Goal: Task Accomplishment & Management: Complete application form

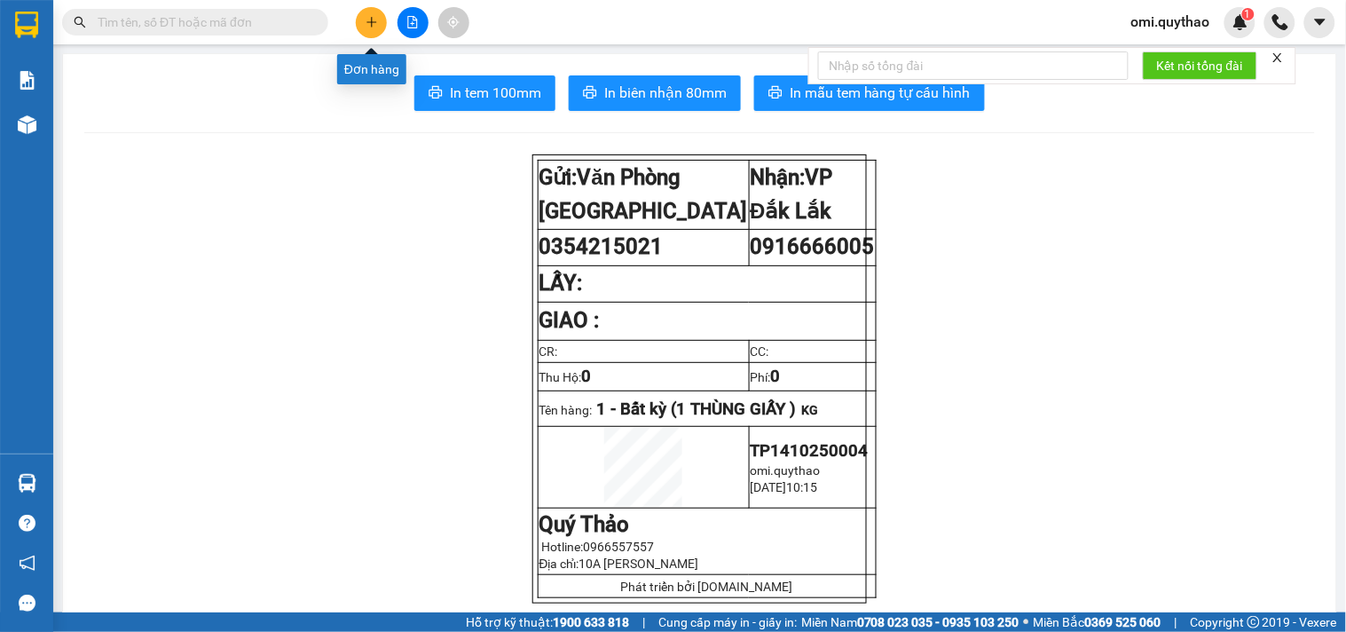
click at [375, 22] on icon "plus" at bounding box center [372, 21] width 10 height 1
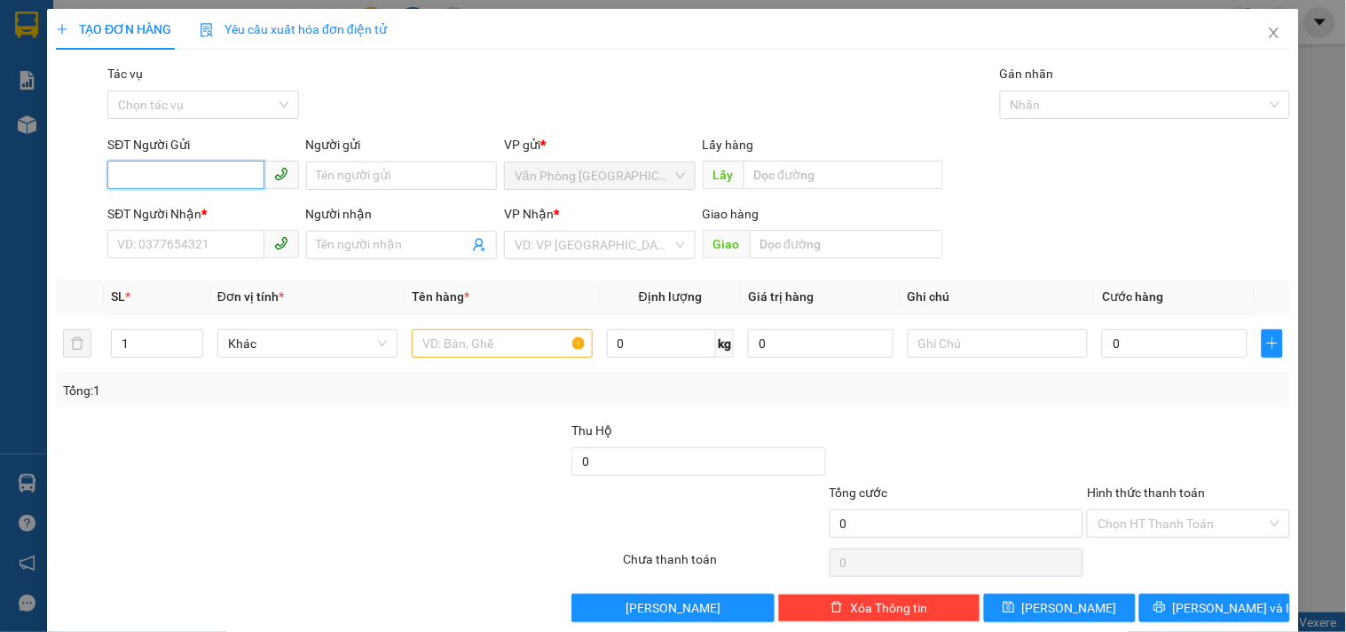
click at [201, 170] on input "SĐT Người Gửi" at bounding box center [185, 175] width 156 height 28
type input "0357113656"
drag, startPoint x: 249, startPoint y: 211, endPoint x: 277, endPoint y: 218, distance: 28.4
click at [249, 211] on div "0357113656" at bounding box center [201, 211] width 168 height 20
type input "0886067577"
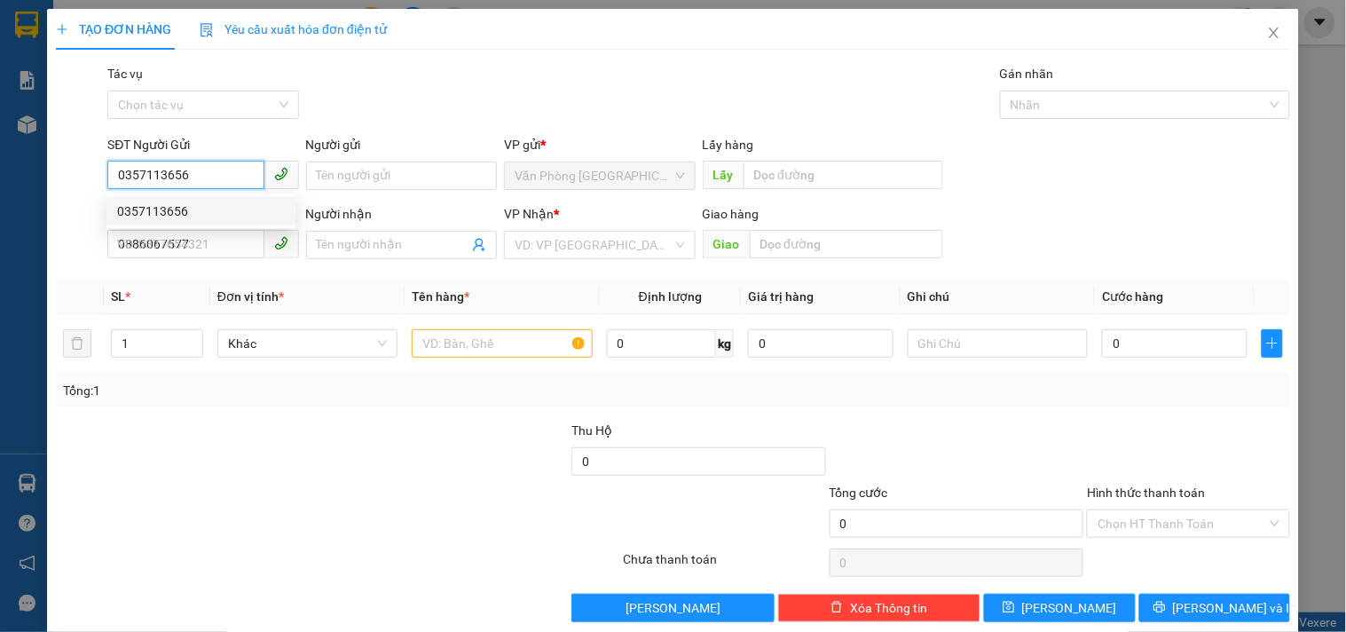
type input "KM42"
type input "0357113656"
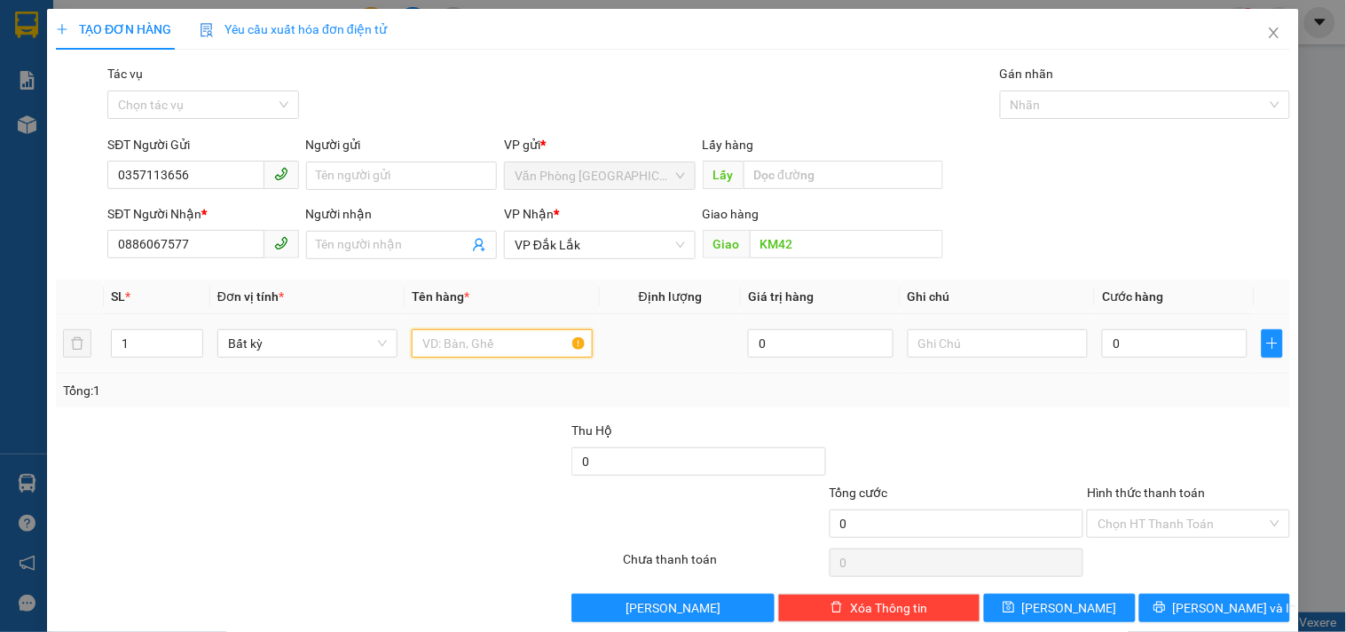
click at [476, 352] on input "text" at bounding box center [502, 343] width 180 height 28
type input "2 MÁY BƠM"
click at [154, 347] on input "1" at bounding box center [157, 343] width 91 height 27
type input "2"
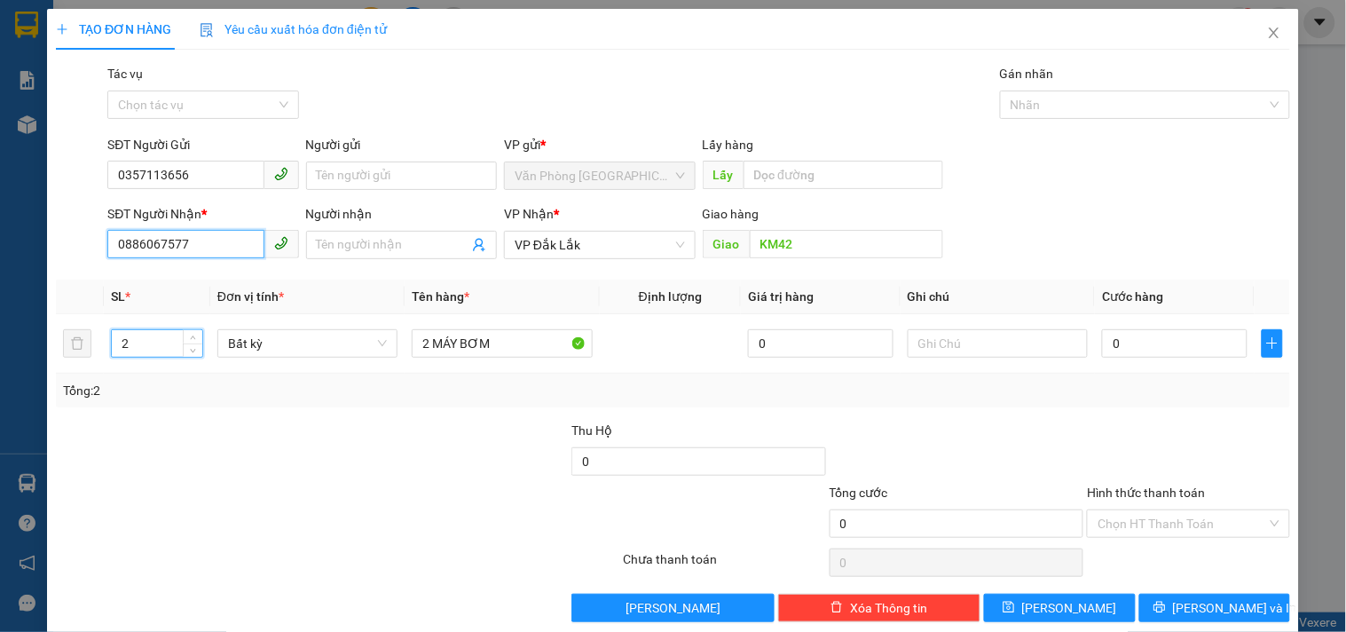
drag, startPoint x: 153, startPoint y: 254, endPoint x: 0, endPoint y: 296, distance: 158.3
click at [0, 295] on div "TẠO ĐƠN HÀNG Yêu cầu xuất hóa đơn điện tử Transit Pickup Surcharge Ids Transit …" at bounding box center [673, 316] width 1346 height 632
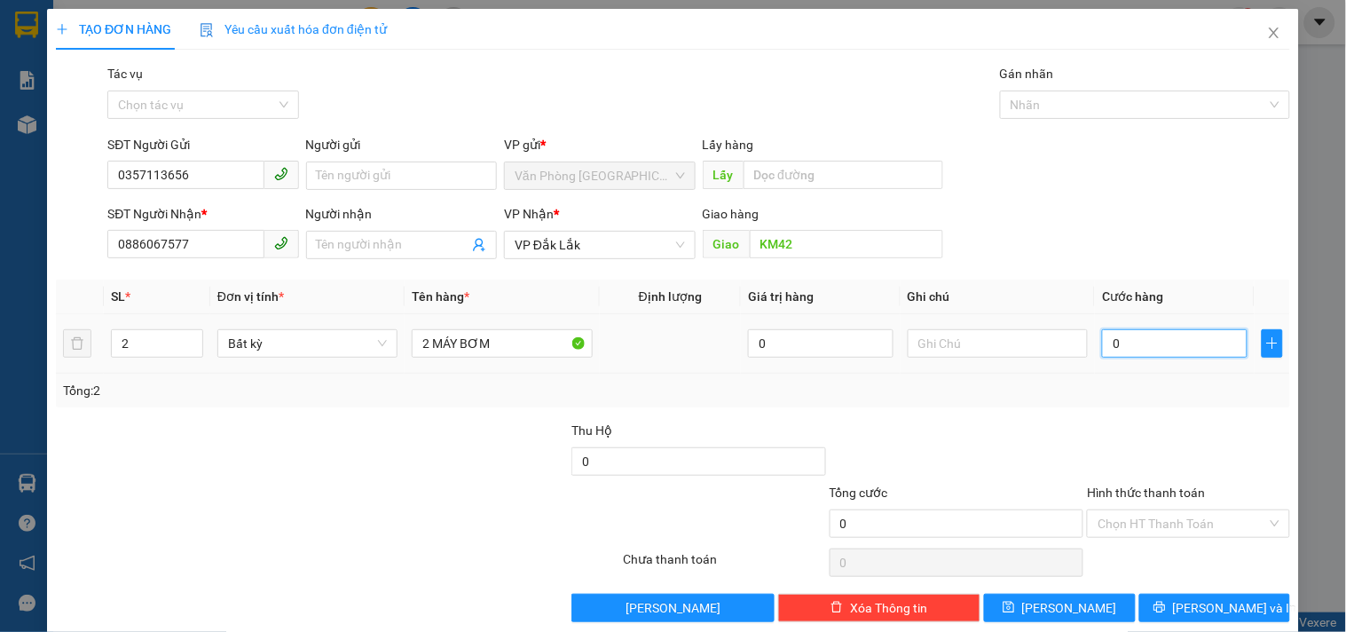
click at [1147, 339] on input "0" at bounding box center [1175, 343] width 146 height 28
type input "2"
type input "20"
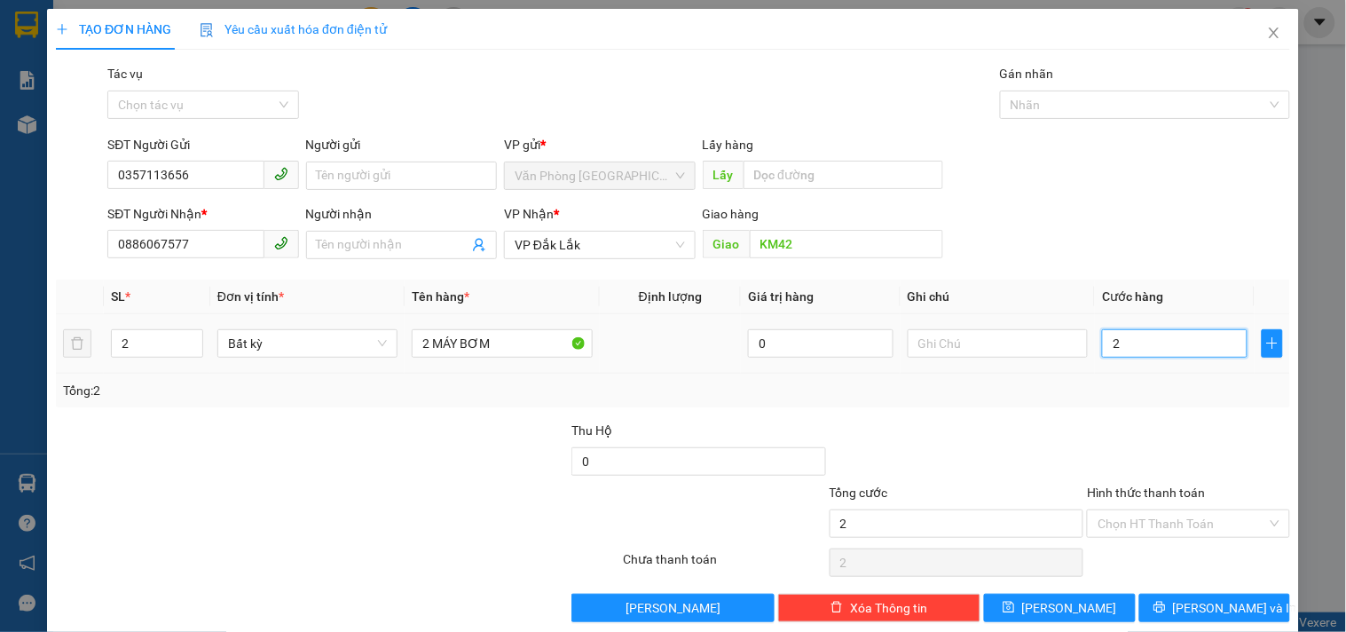
type input "20"
type input "200"
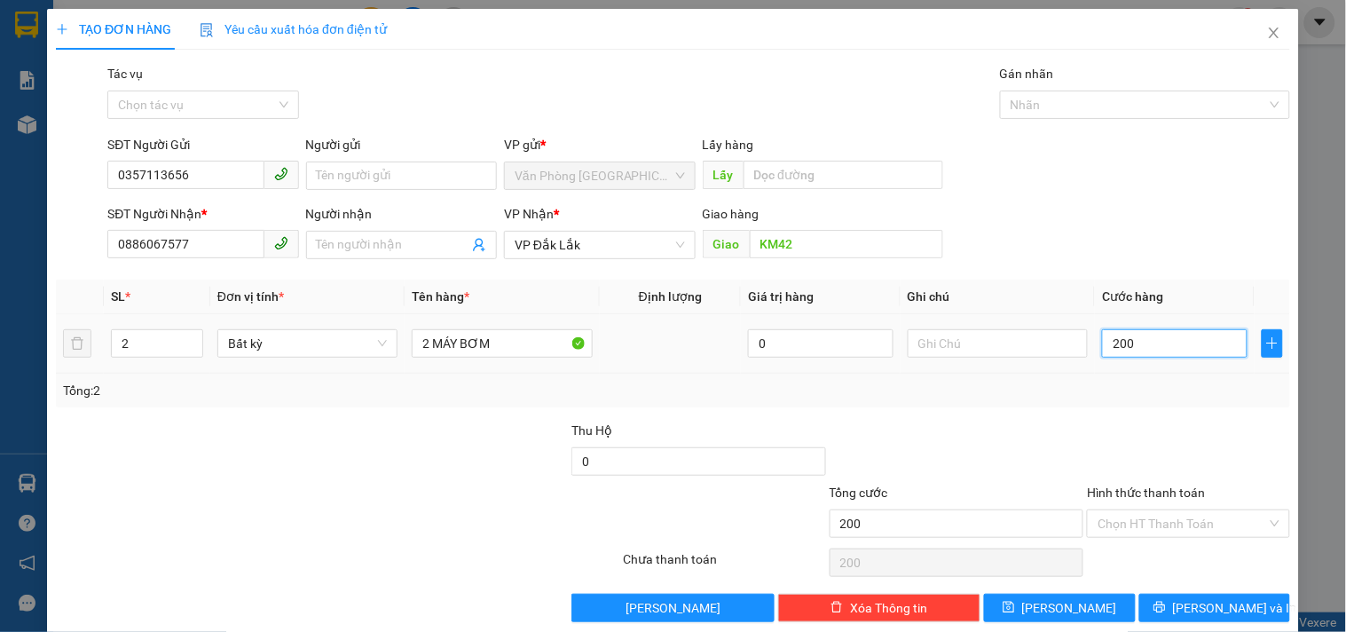
type input "2.000"
type input "20.000"
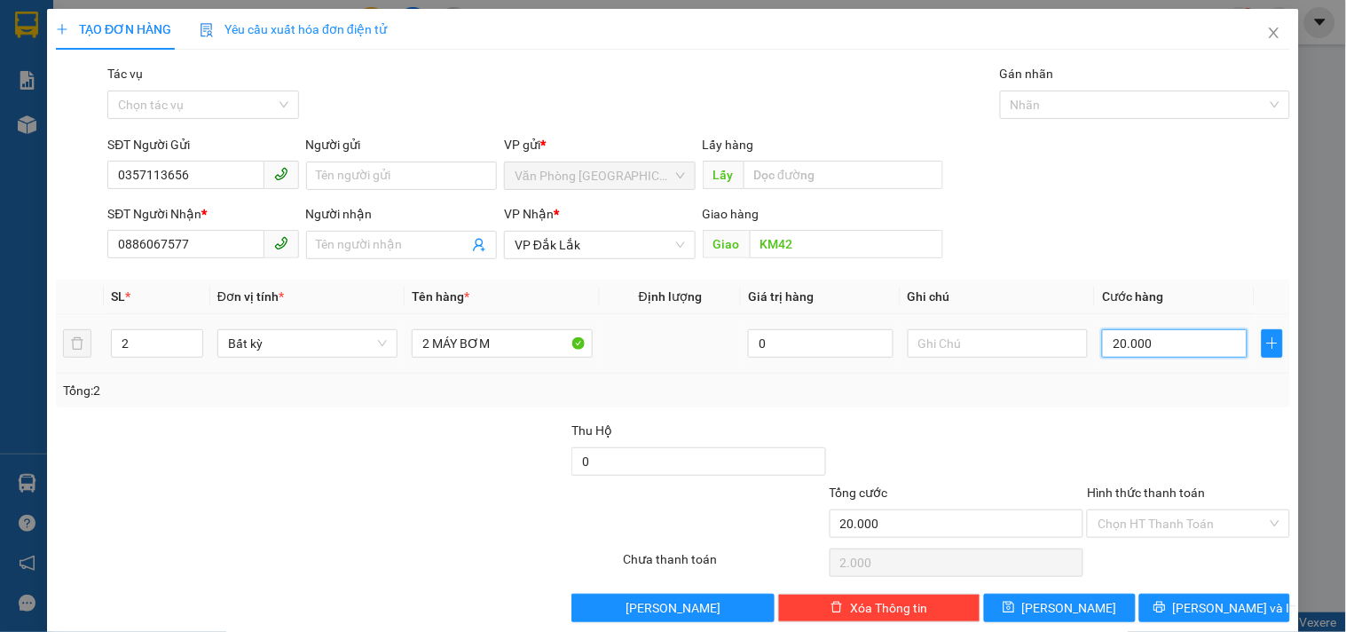
type input "20.000"
type input "200.000"
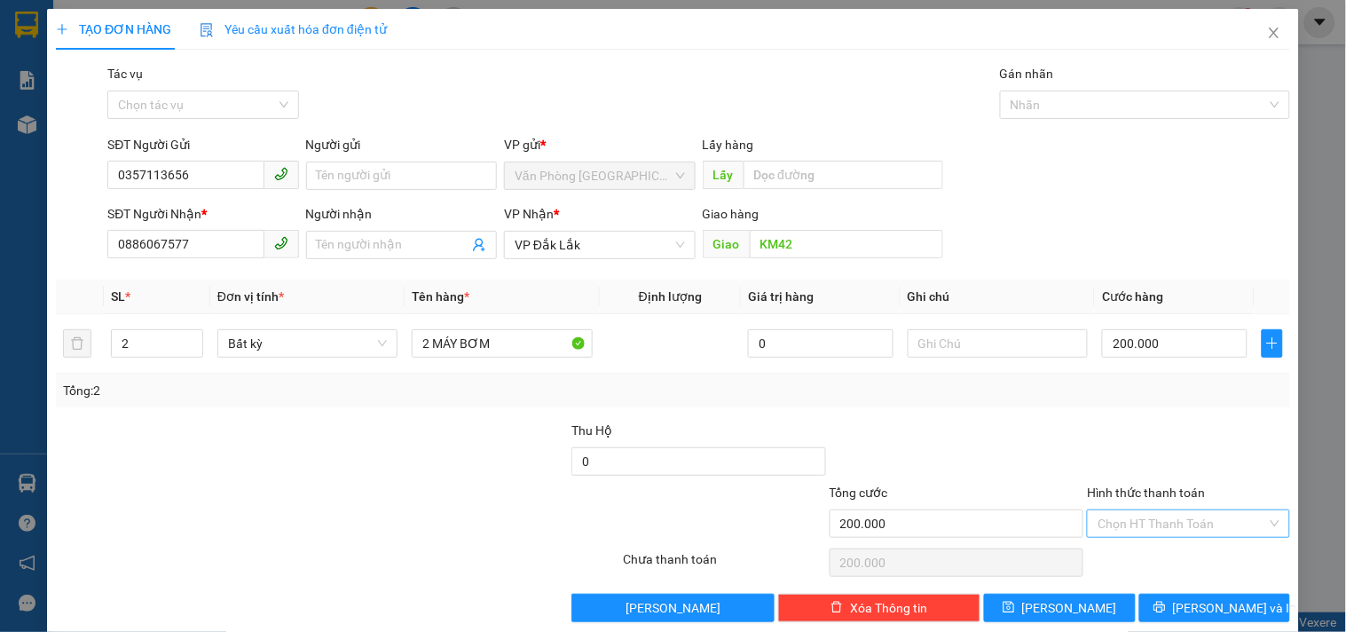
click at [1166, 519] on input "Hình thức thanh toán" at bounding box center [1182, 523] width 169 height 27
click at [1151, 420] on div "Tại văn phòng" at bounding box center [1178, 431] width 201 height 28
type input "0"
click at [1166, 605] on icon "printer" at bounding box center [1160, 607] width 12 height 12
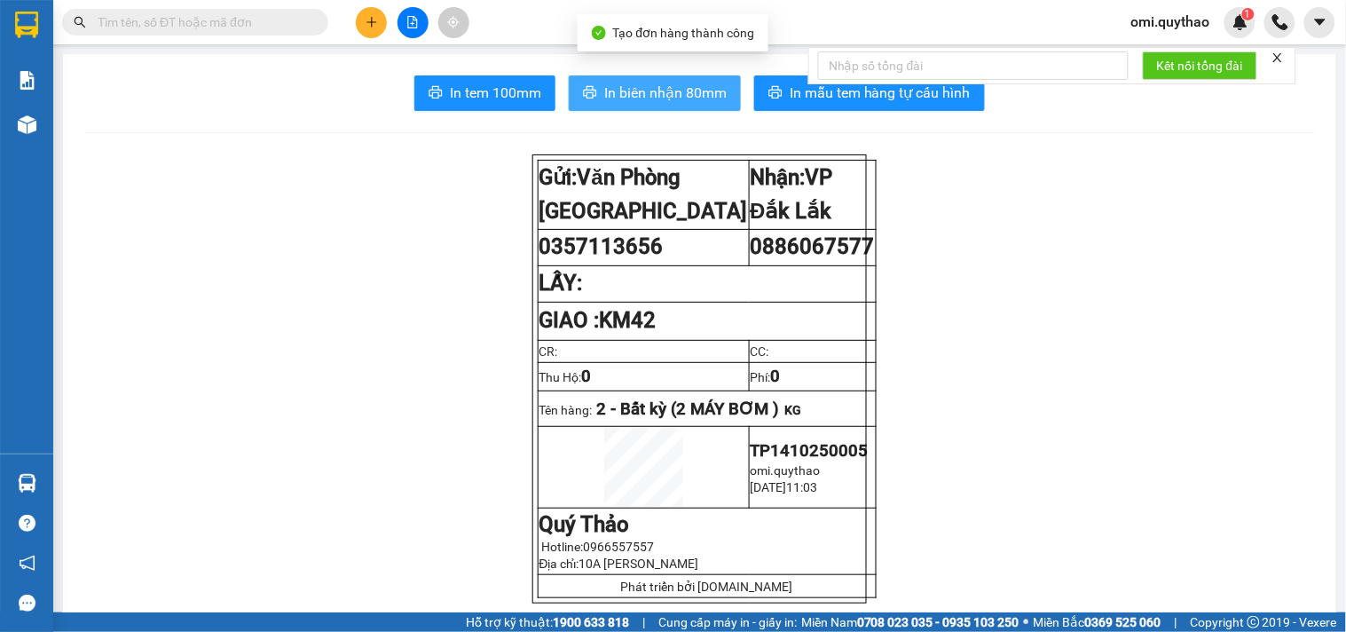
click at [605, 102] on span "In biên nhận 80mm" at bounding box center [665, 93] width 122 height 22
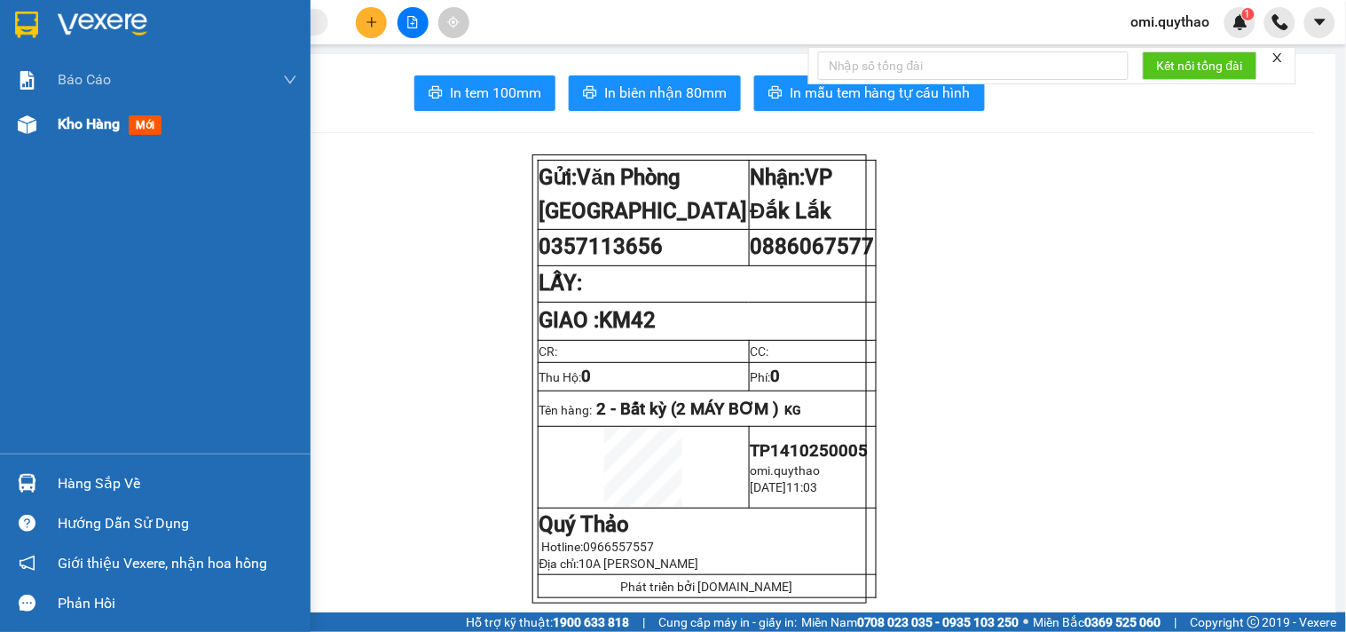
click at [62, 125] on span "Kho hàng" at bounding box center [89, 123] width 62 height 17
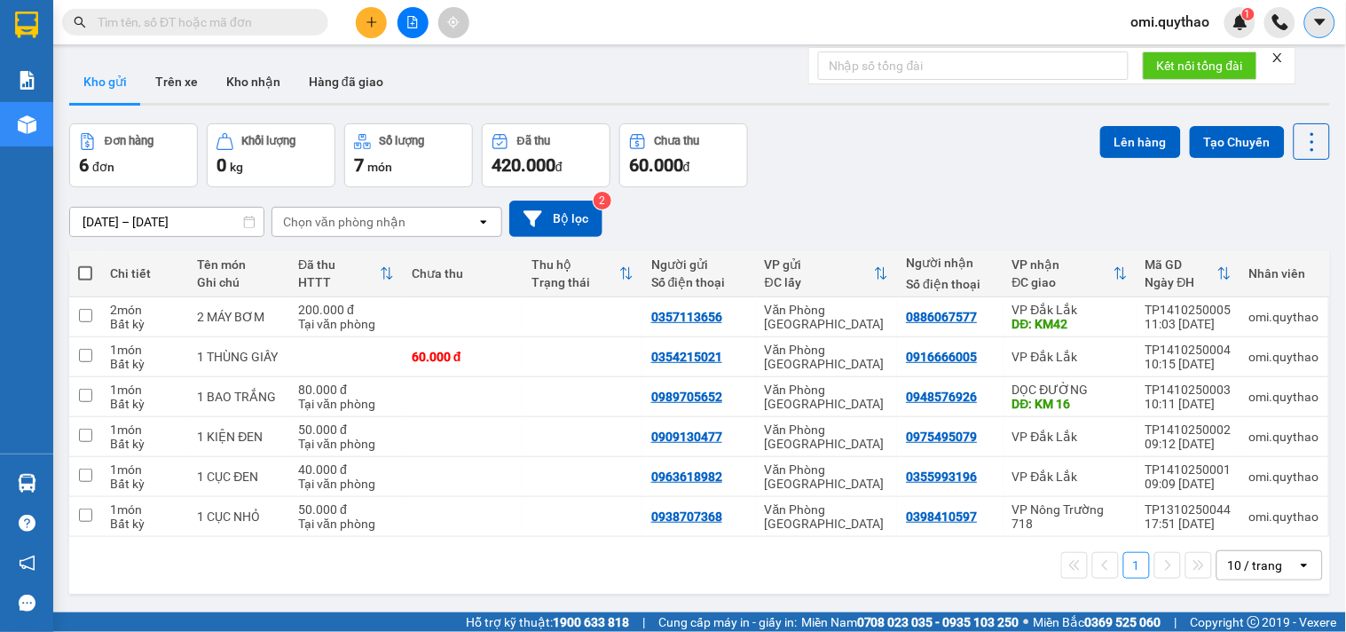
click at [1316, 12] on button at bounding box center [1320, 22] width 31 height 31
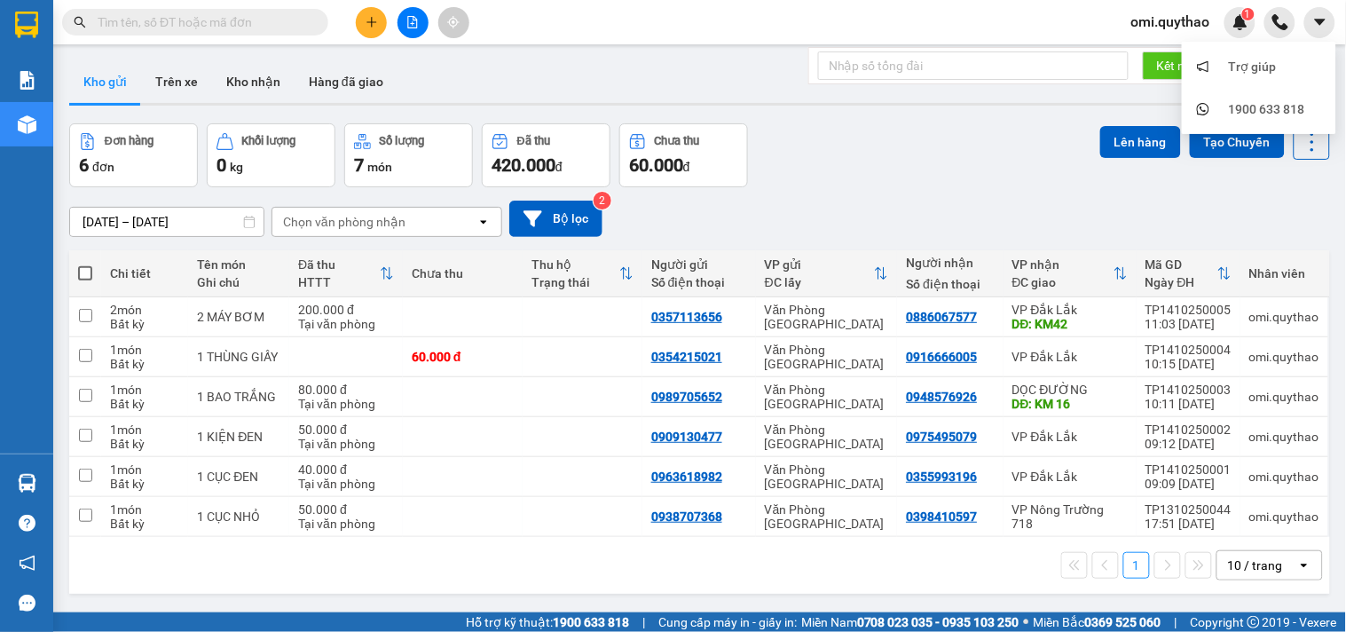
click at [1154, 16] on span "omi.quythao" at bounding box center [1170, 22] width 107 height 22
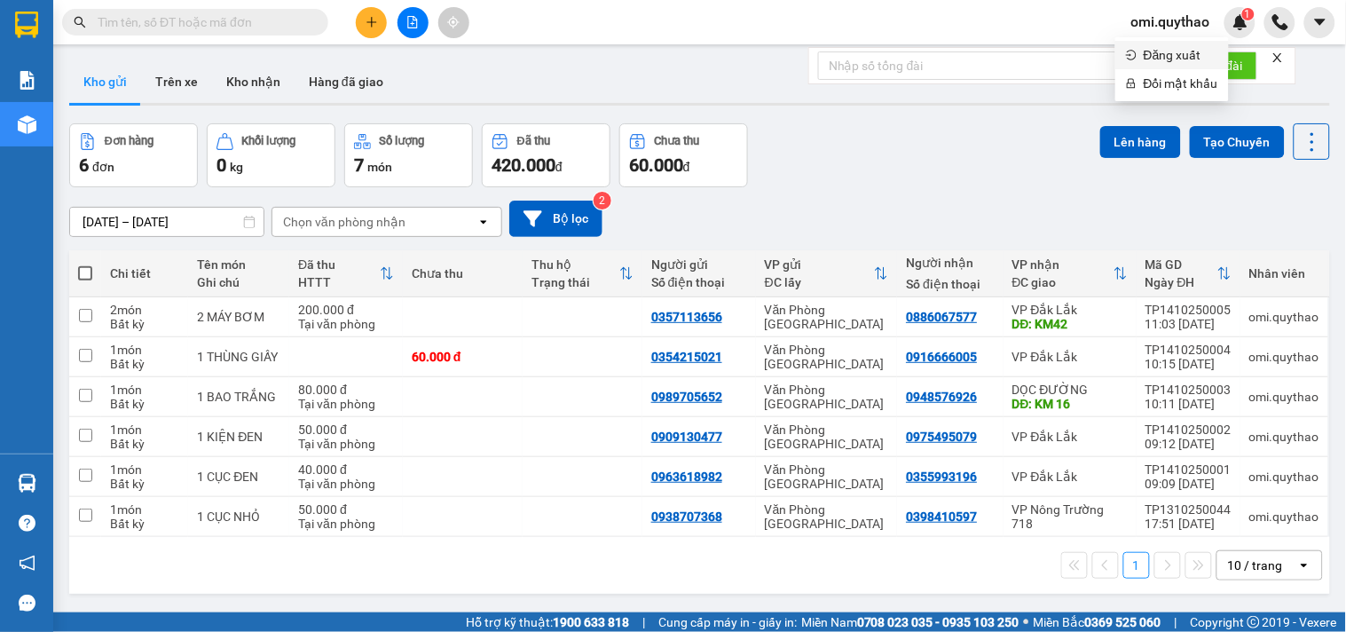
click at [1155, 50] on span "Đăng xuất" at bounding box center [1181, 55] width 75 height 20
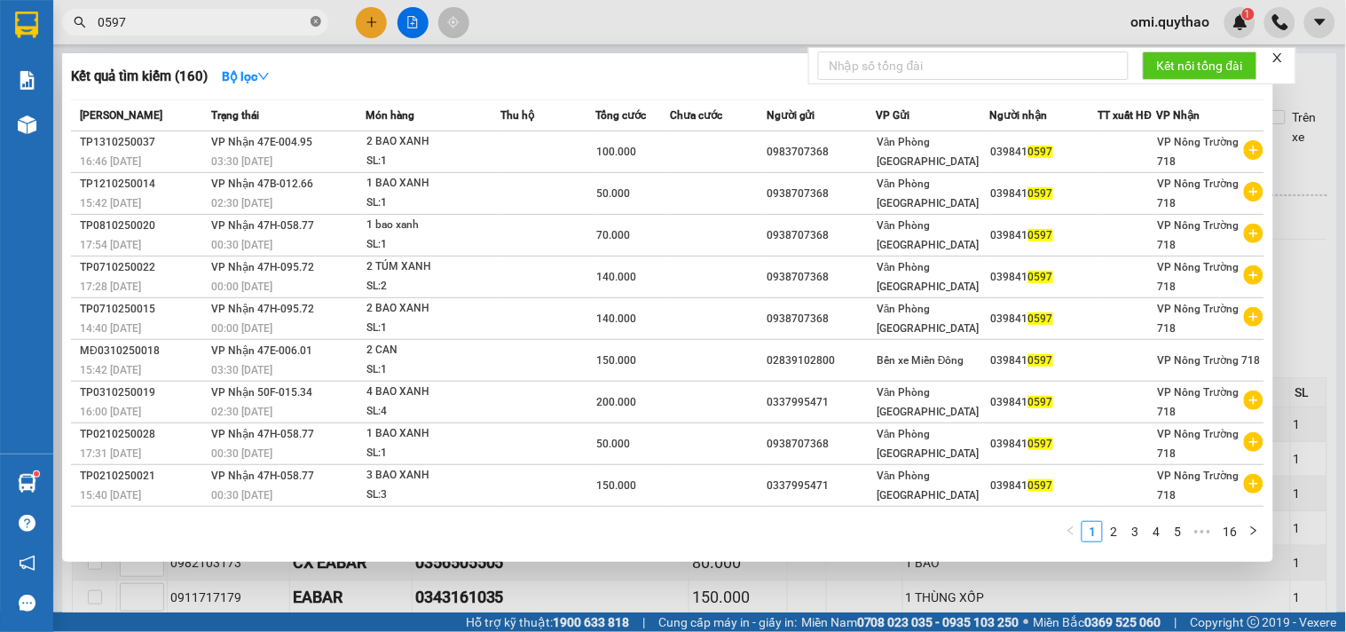
drag, startPoint x: 320, startPoint y: 19, endPoint x: 238, endPoint y: 20, distance: 81.7
click at [315, 19] on icon "close-circle" at bounding box center [316, 21] width 11 height 11
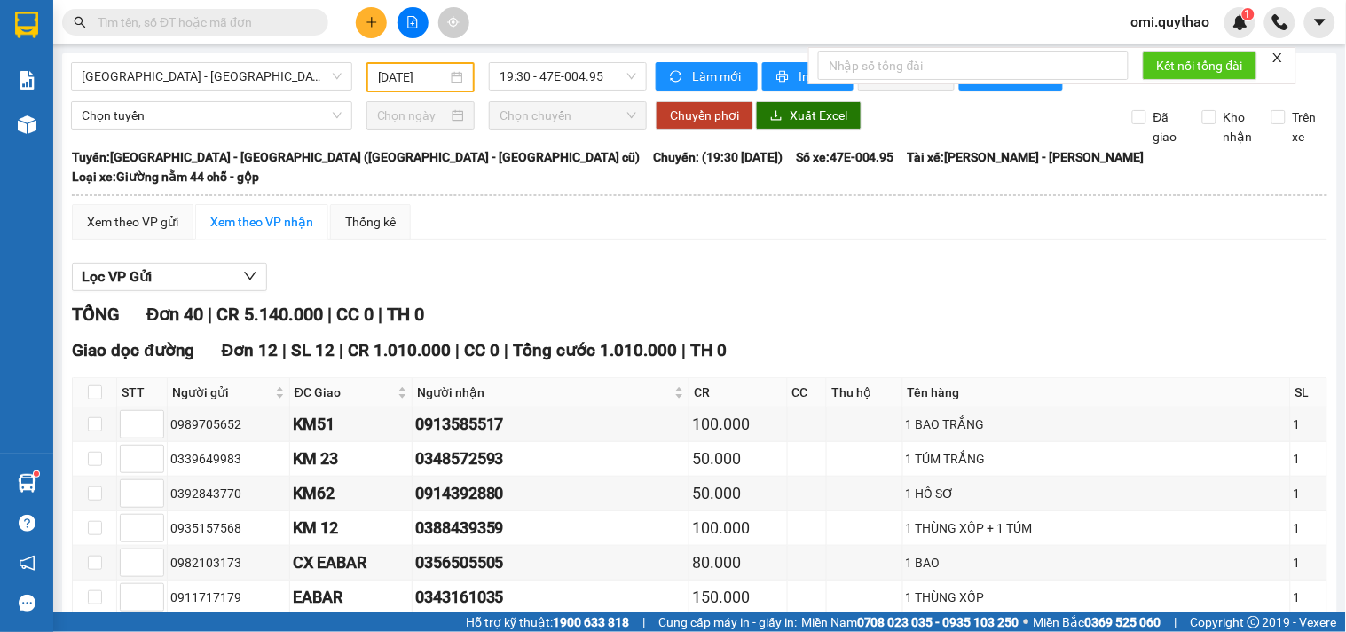
click at [235, 20] on input "text" at bounding box center [202, 22] width 209 height 20
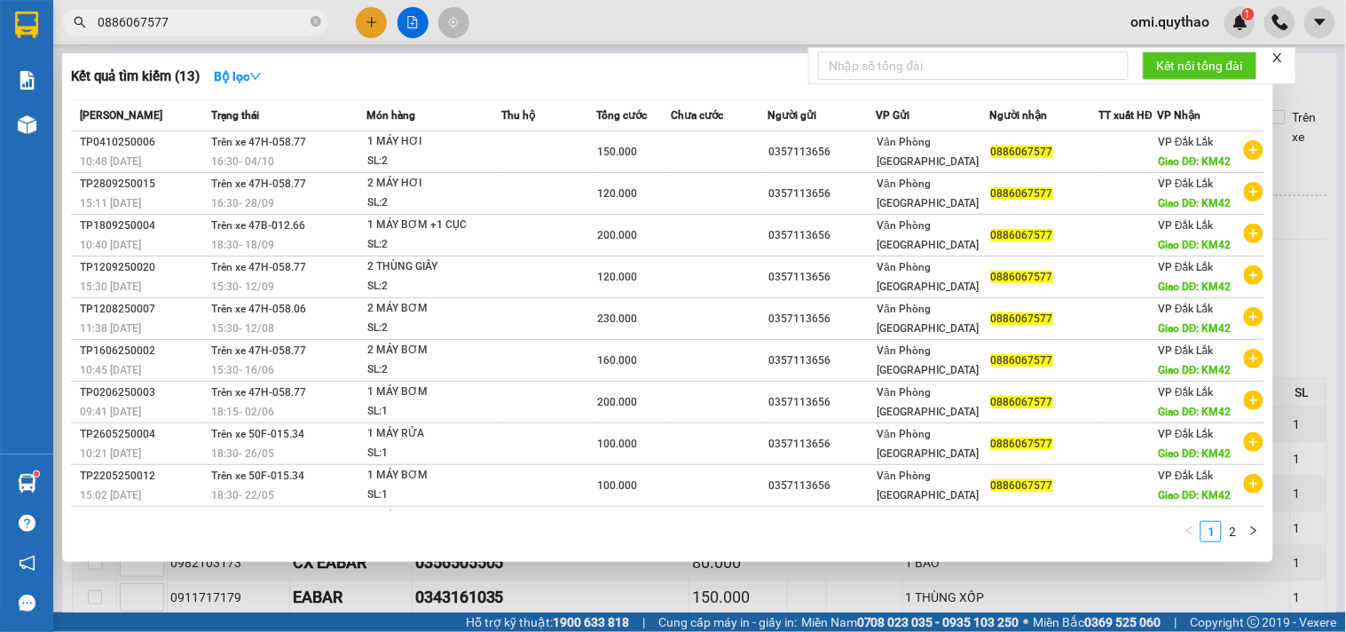
type input "0886067577"
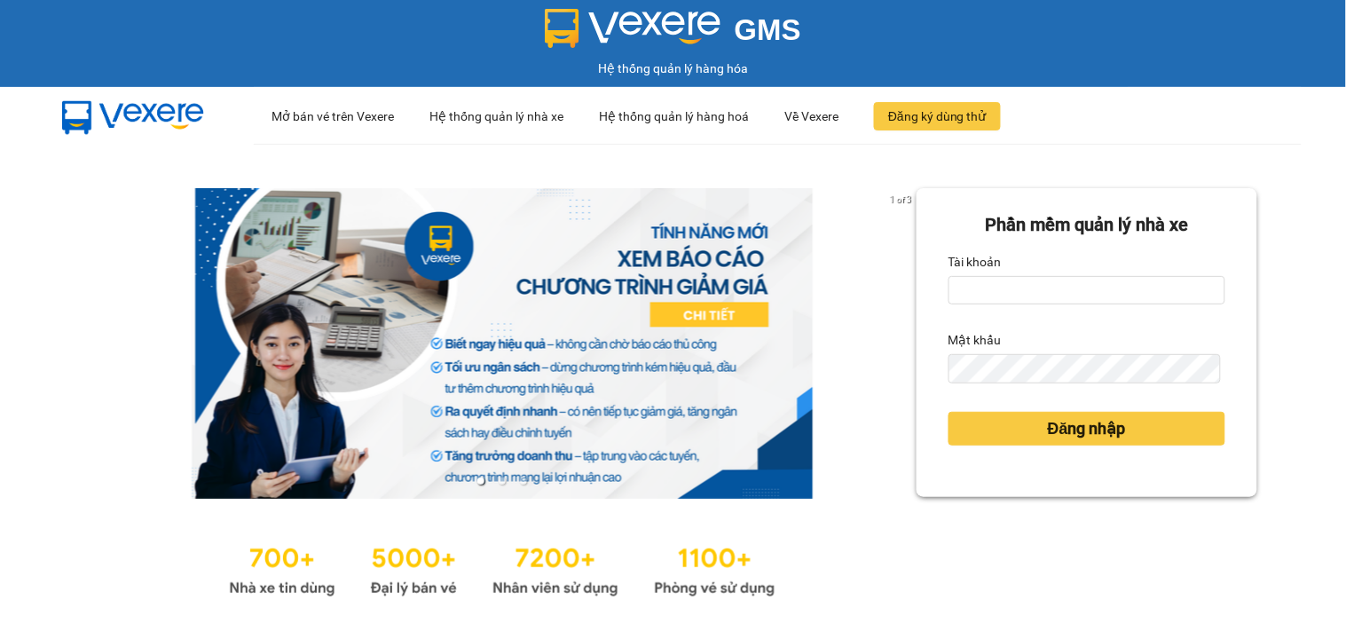
drag, startPoint x: 983, startPoint y: 306, endPoint x: 992, endPoint y: 305, distance: 9.8
click at [983, 306] on form "Phần mềm quản lý nhà xe Tài khoản Mật khẩu Đăng nhập" at bounding box center [1087, 342] width 277 height 263
click at [1019, 288] on input "Tài khoản" at bounding box center [1087, 290] width 277 height 28
type input "phamngan.quythao"
click at [949, 412] on button "Đăng nhập" at bounding box center [1087, 429] width 277 height 34
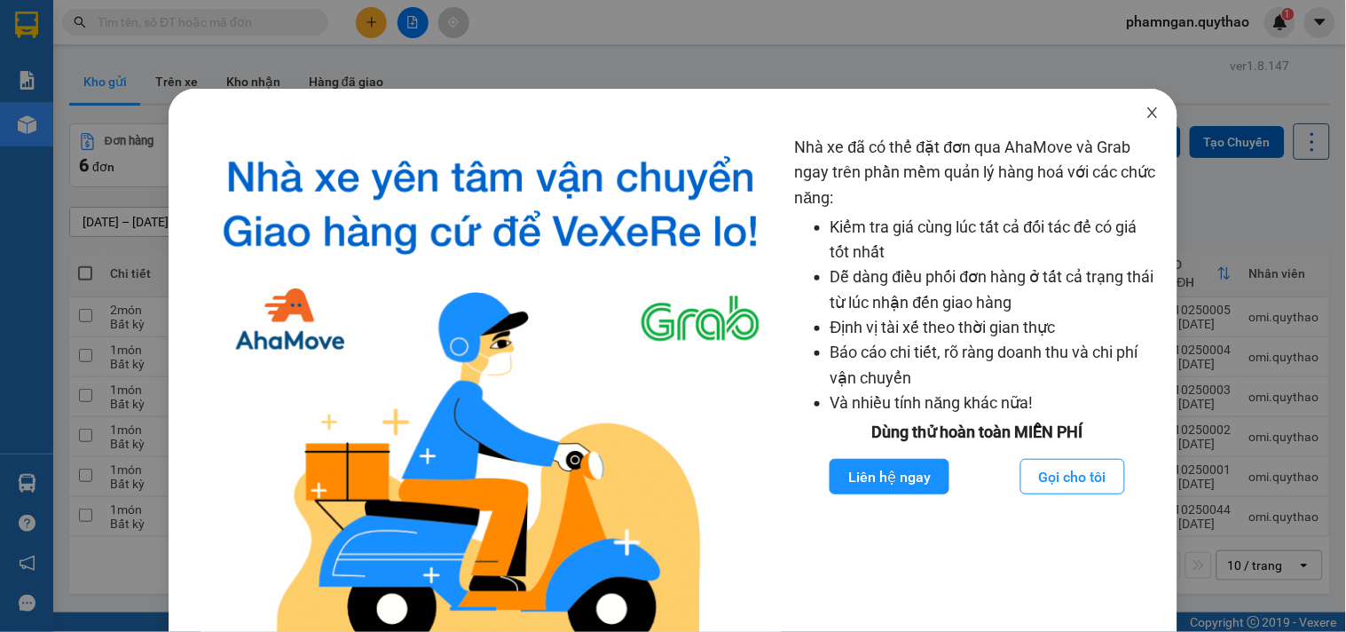
click at [1146, 116] on icon "close" at bounding box center [1153, 113] width 14 height 14
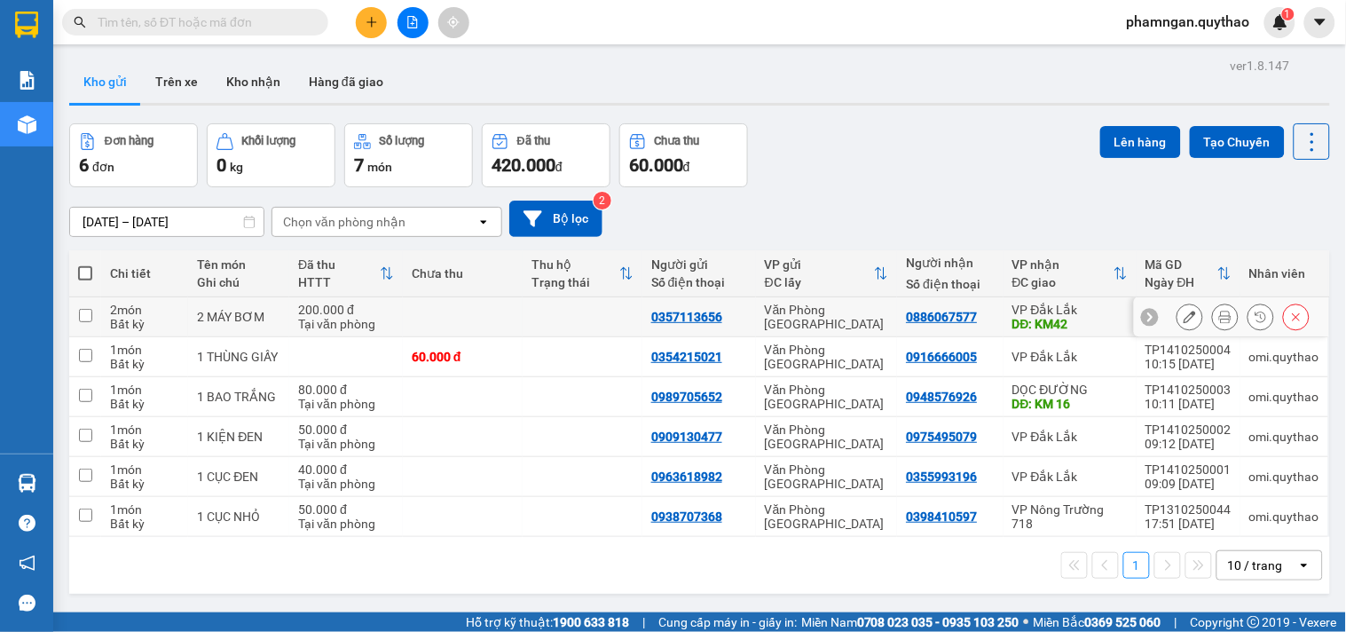
scroll to position [82, 0]
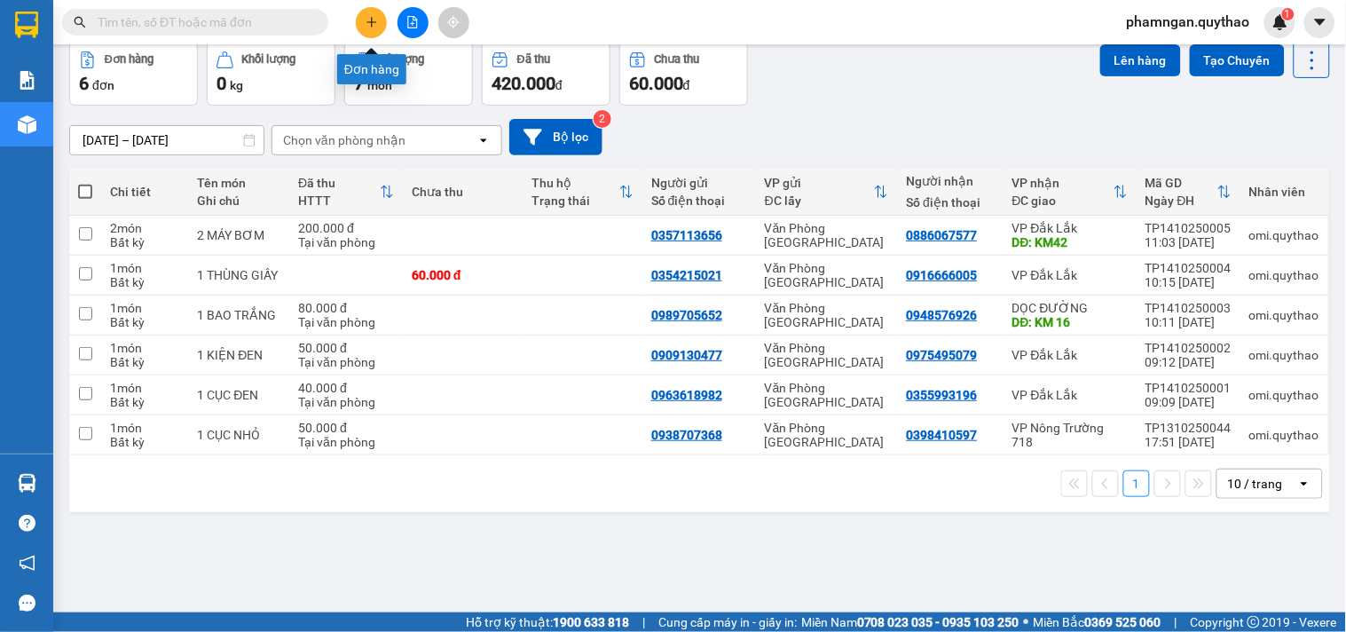
click at [370, 16] on icon "plus" at bounding box center [372, 22] width 12 height 12
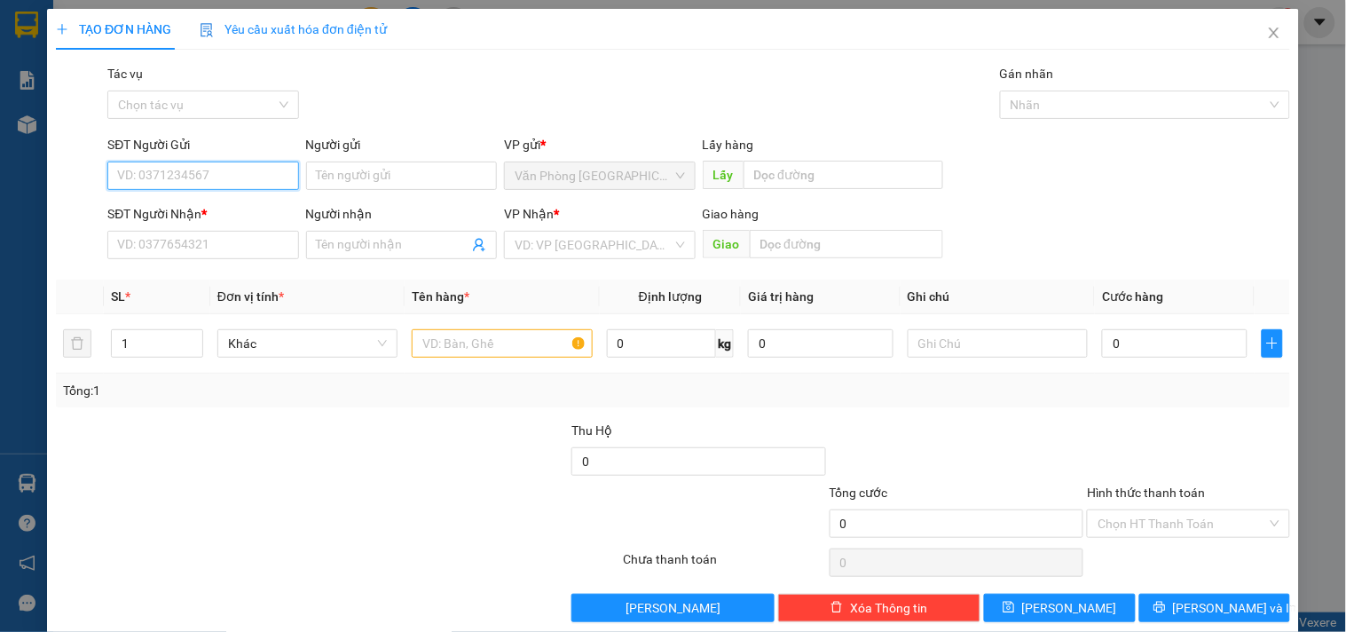
click at [213, 179] on input "SĐT Người Gửi" at bounding box center [202, 176] width 191 height 28
type input "0355892794"
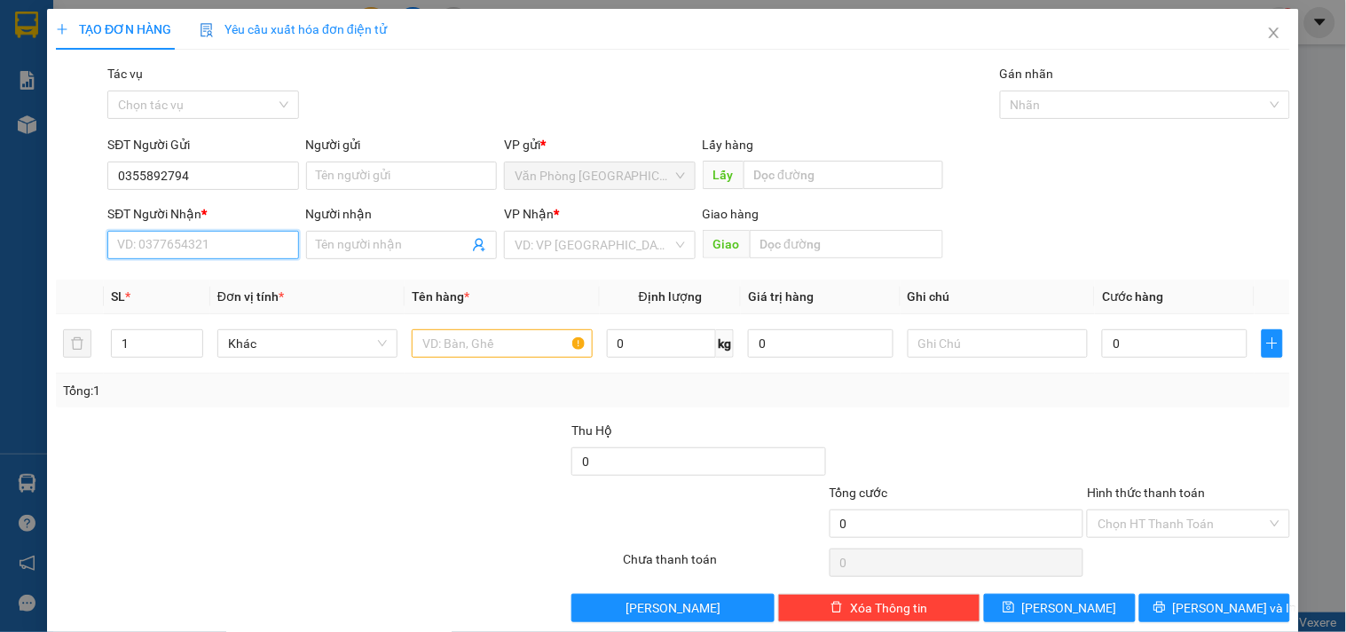
click at [187, 243] on input "SĐT Người Nhận *" at bounding box center [202, 245] width 191 height 28
type input "0338624647"
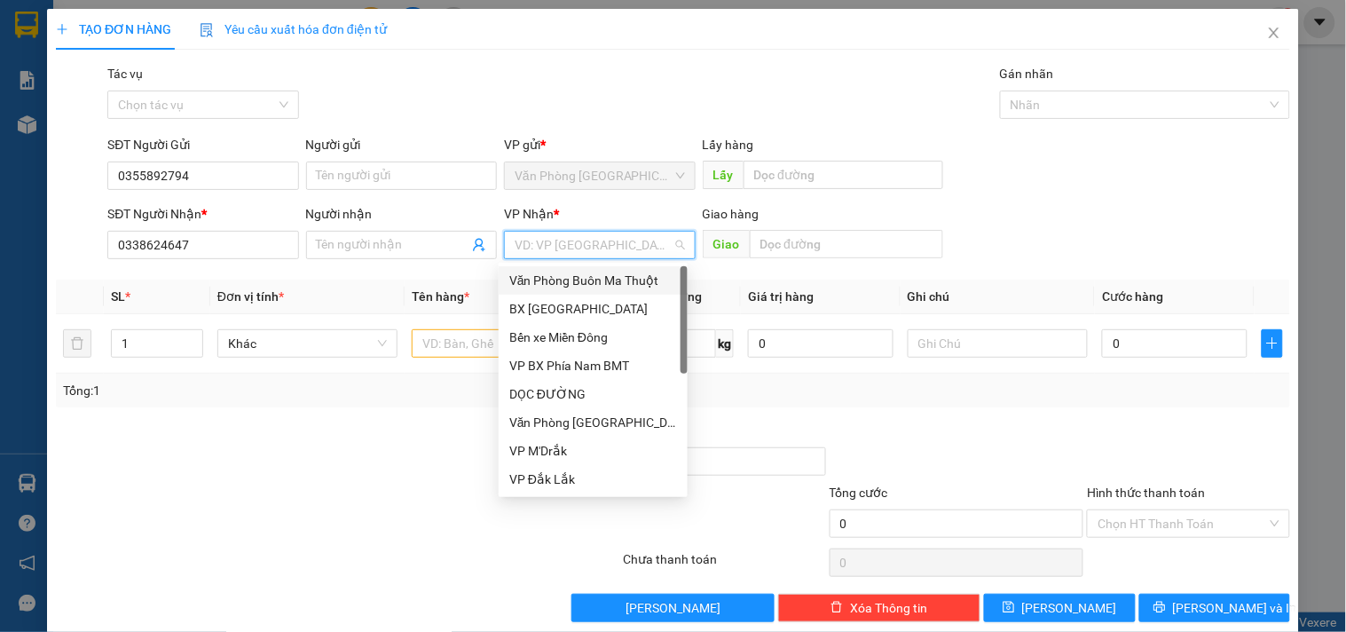
click at [614, 245] on input "search" at bounding box center [593, 245] width 157 height 27
click at [552, 480] on div "VP Đắk Lắk" at bounding box center [593, 480] width 168 height 20
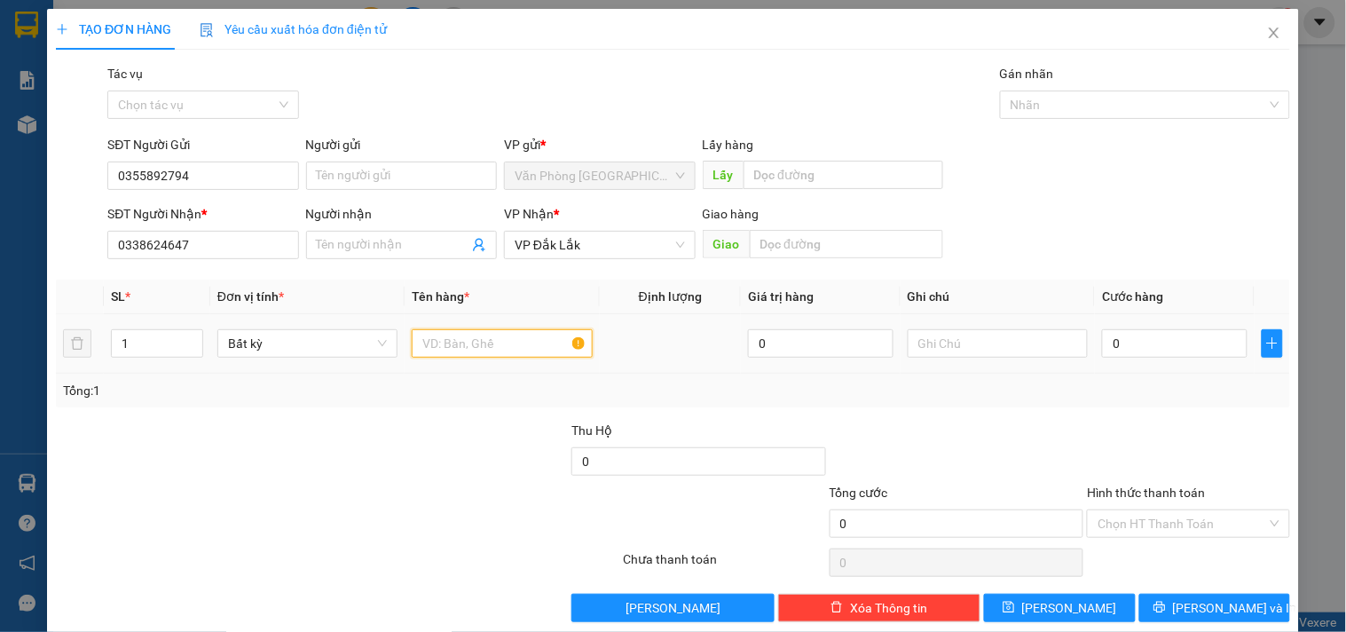
click at [504, 350] on input "text" at bounding box center [502, 343] width 180 height 28
drag, startPoint x: 479, startPoint y: 343, endPoint x: 427, endPoint y: 343, distance: 52.4
click at [427, 343] on input "2 THFUNG GIẤY" at bounding box center [502, 343] width 180 height 28
type input "2 THÙNG GIẤY"
click at [158, 351] on input "1" at bounding box center [157, 343] width 91 height 27
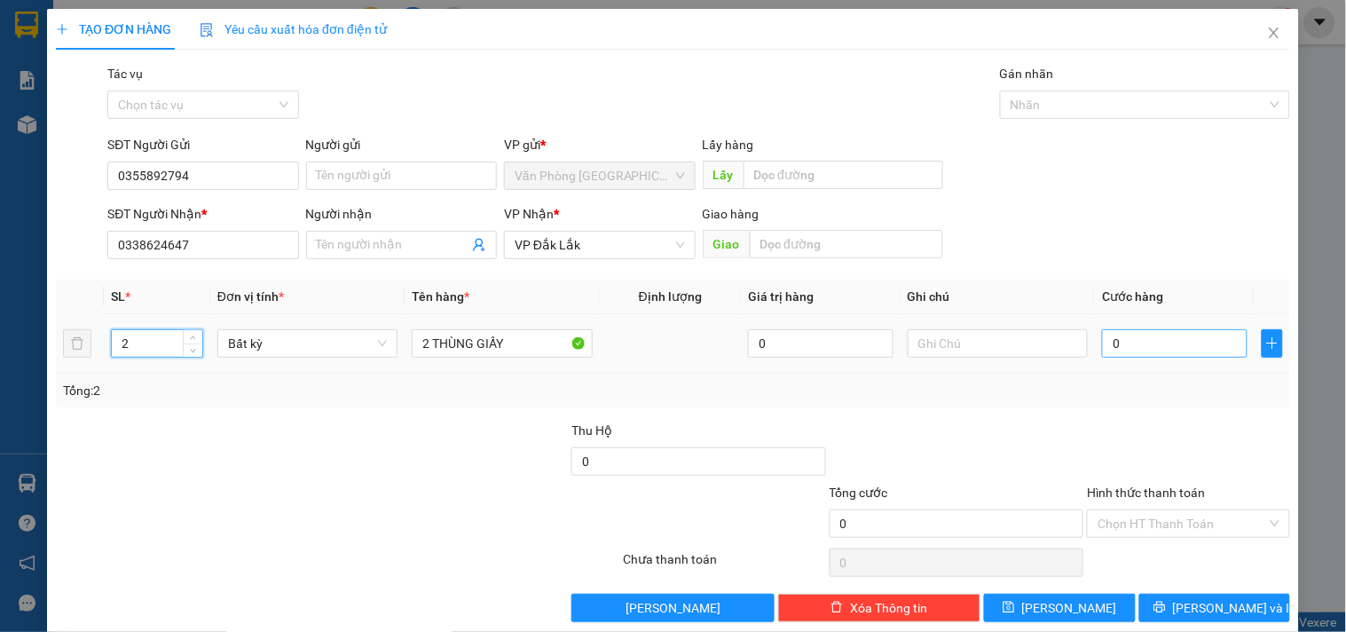
type input "2"
click at [1124, 355] on input "0" at bounding box center [1175, 343] width 146 height 28
type input "1"
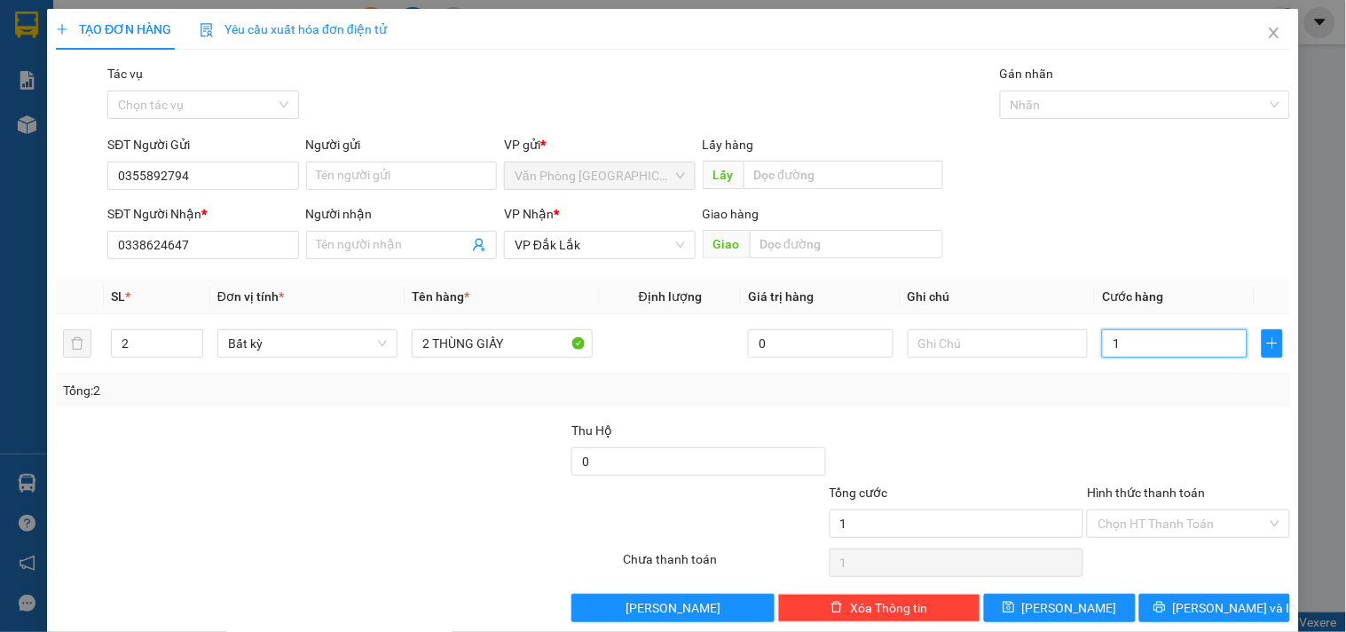
type input "10"
type input "100"
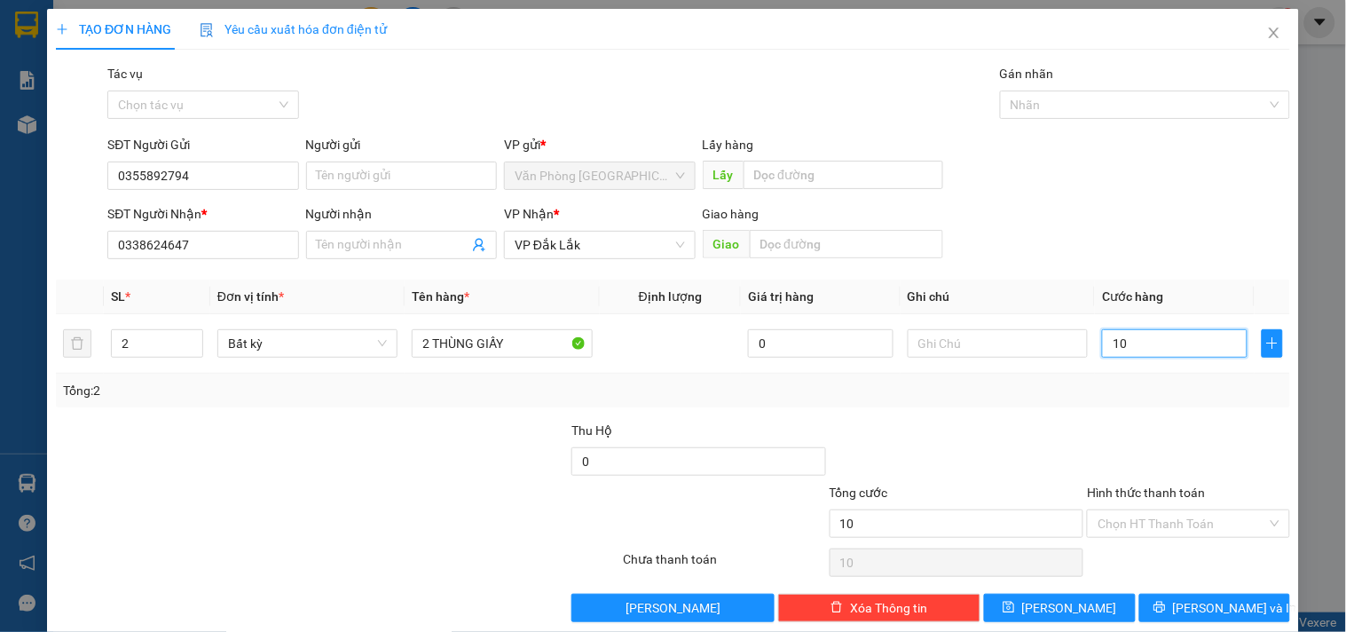
type input "100"
type input "1.000"
type input "10.000"
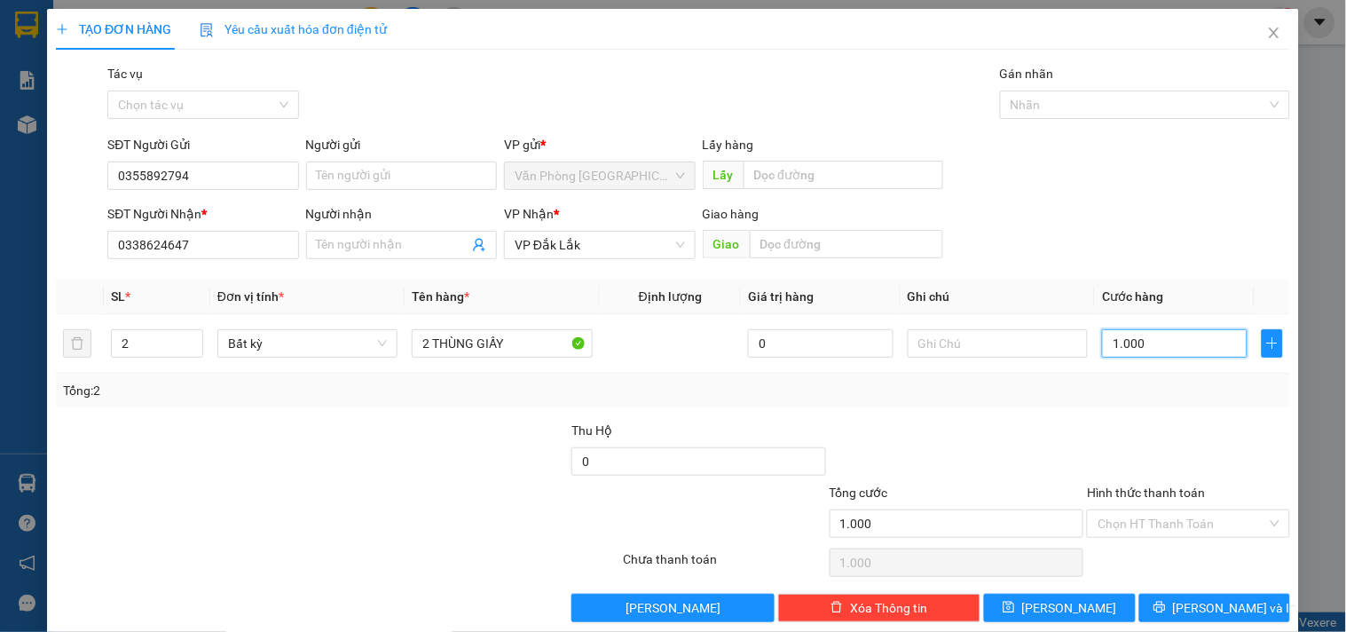
type input "10.000"
type input "100.000"
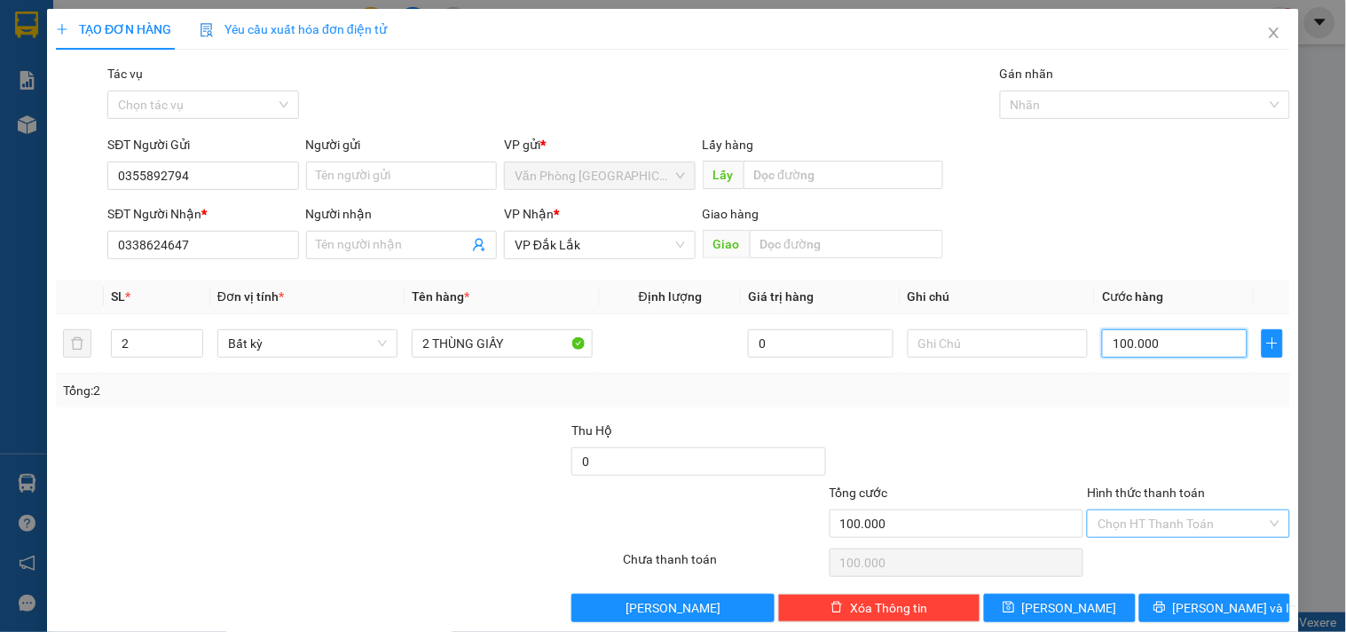
type input "100.000"
click at [1165, 526] on input "Hình thức thanh toán" at bounding box center [1182, 523] width 169 height 27
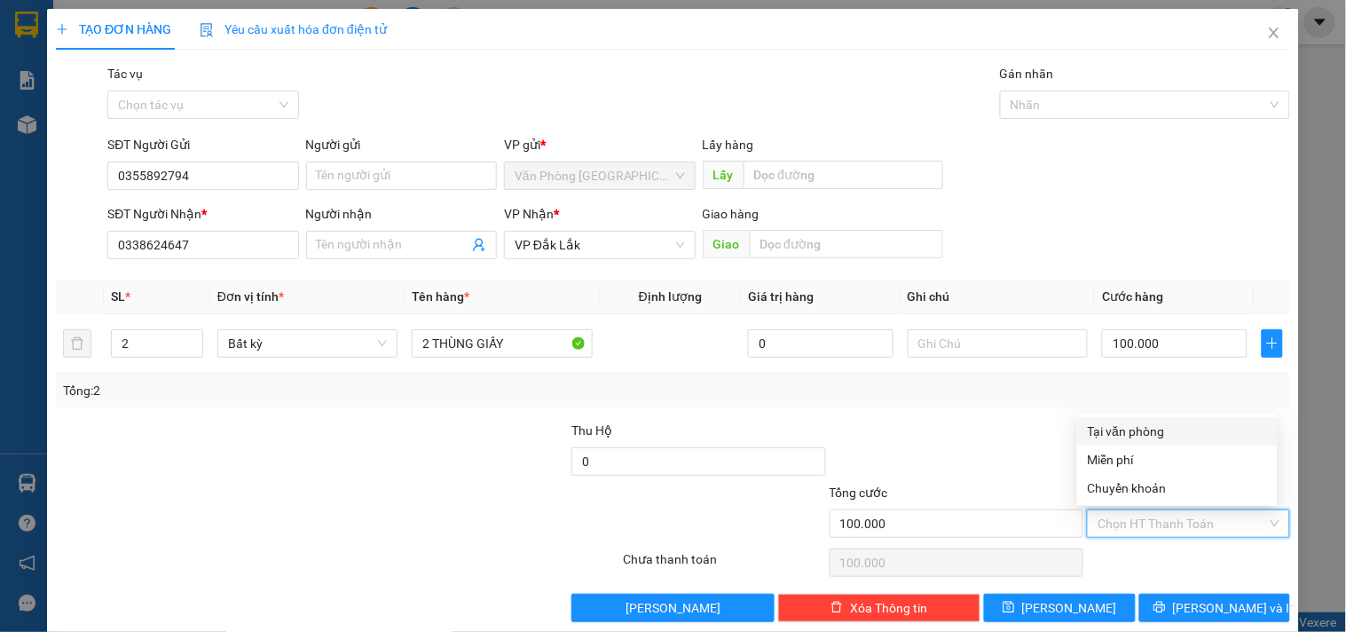
click at [1140, 430] on div "Tại văn phòng" at bounding box center [1177, 432] width 179 height 20
type input "0"
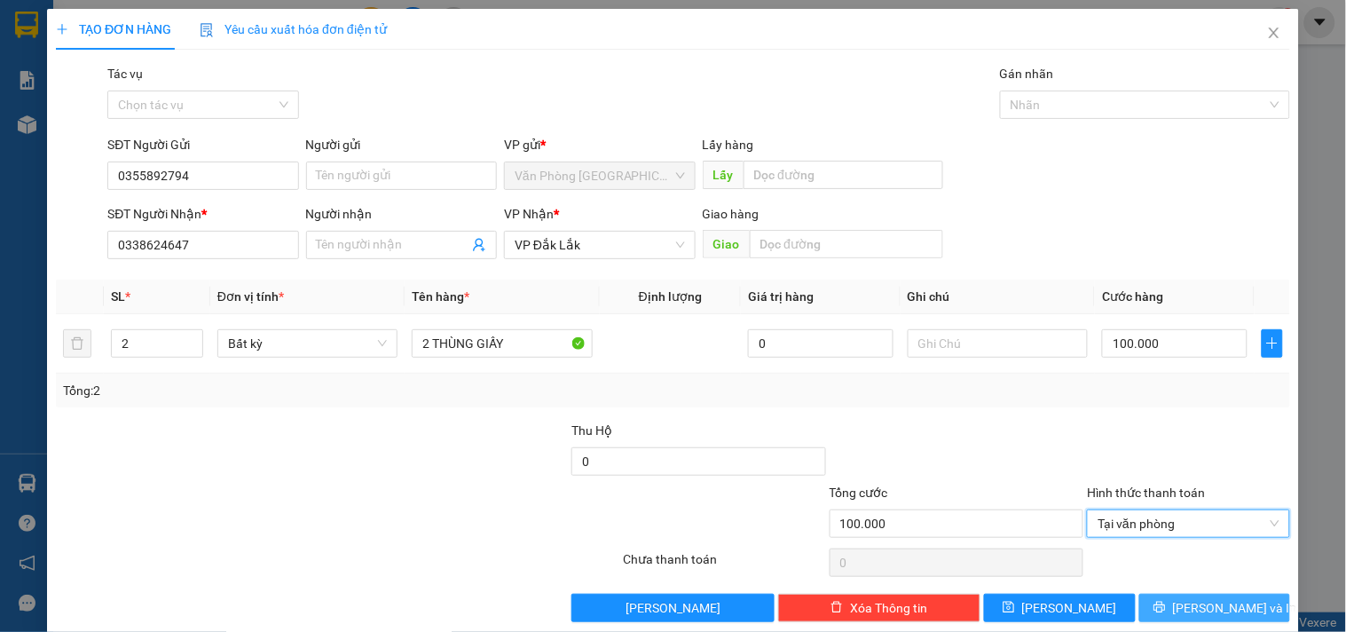
click at [1194, 602] on span "Lưu và In" at bounding box center [1235, 608] width 124 height 20
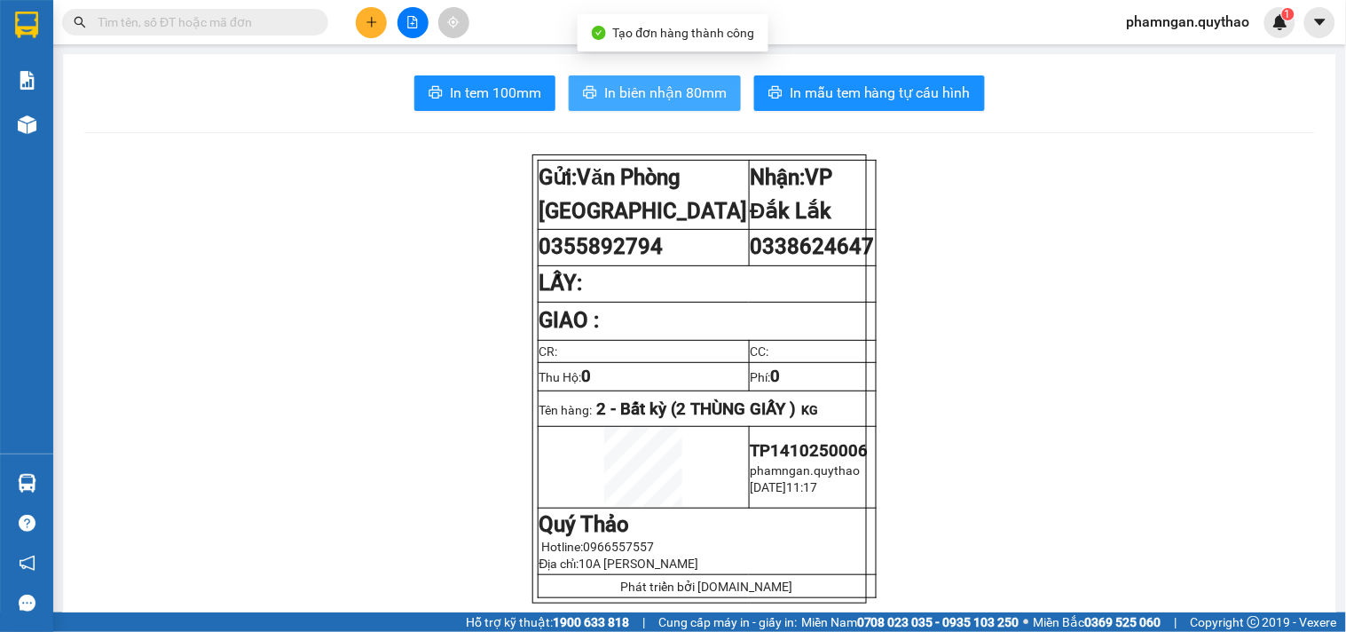
click at [651, 104] on button "In biên nhận 80mm" at bounding box center [655, 93] width 172 height 36
